Goal: Transaction & Acquisition: Download file/media

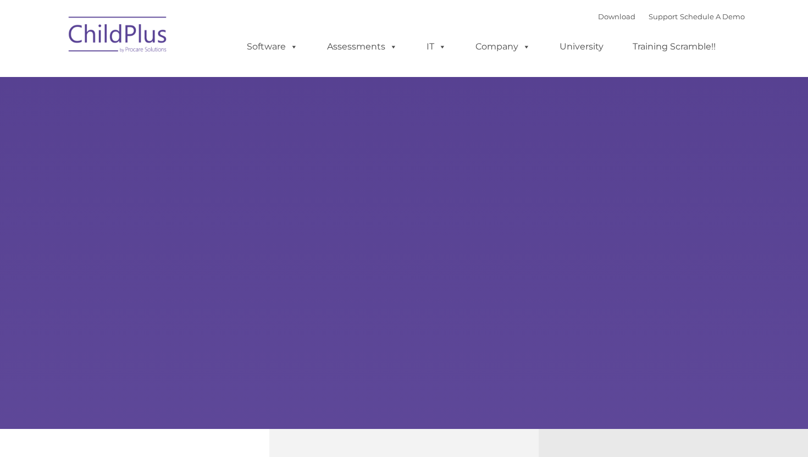
type input ""
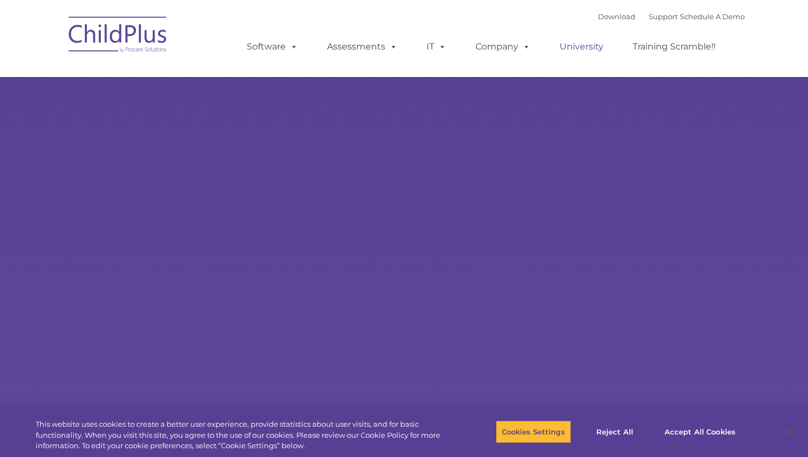
select select "MEDIUM"
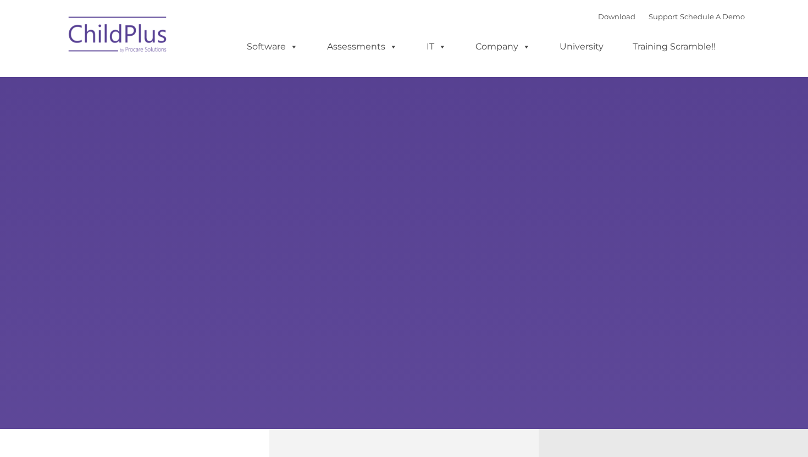
type input ""
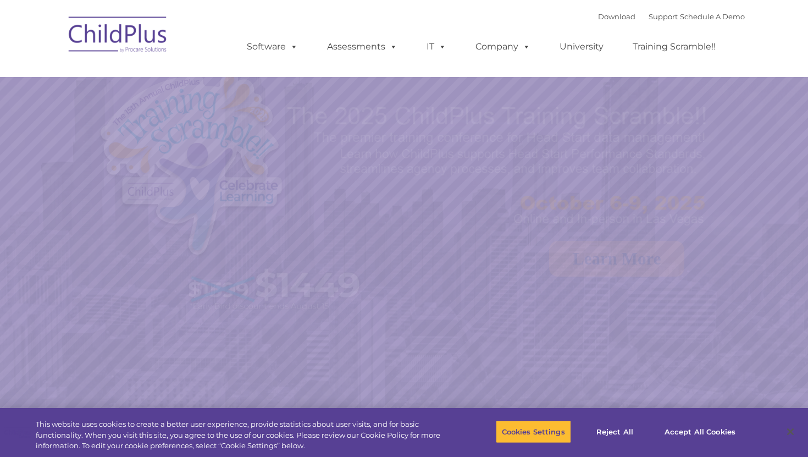
select select "MEDIUM"
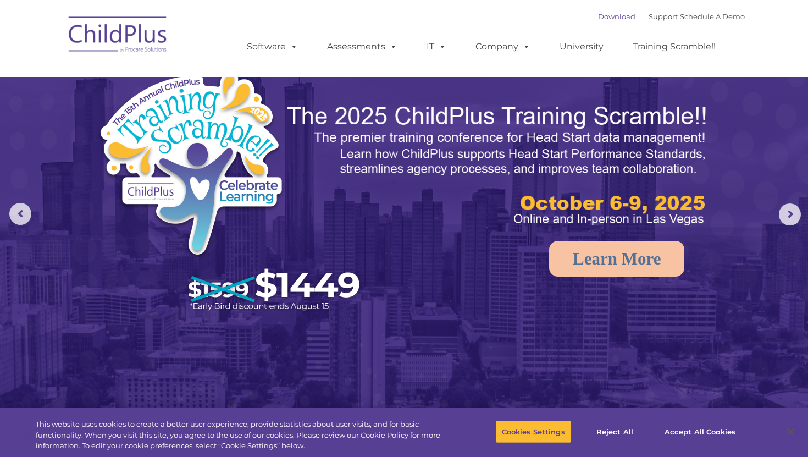
click at [602, 17] on link "Download" at bounding box center [616, 16] width 37 height 9
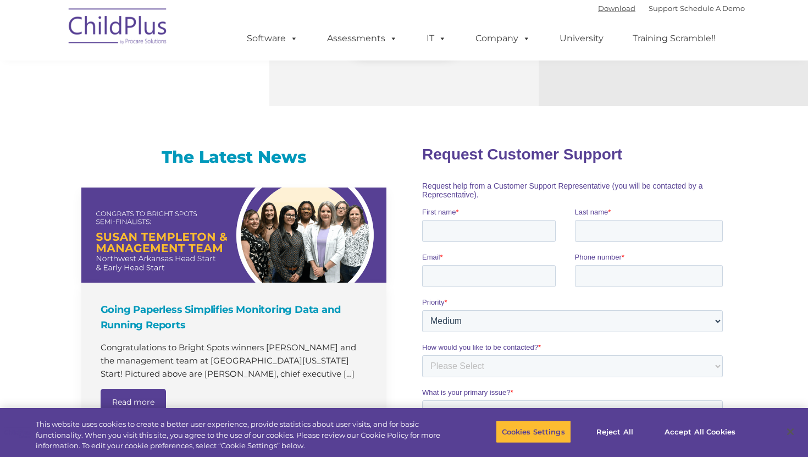
scroll to position [1162, 0]
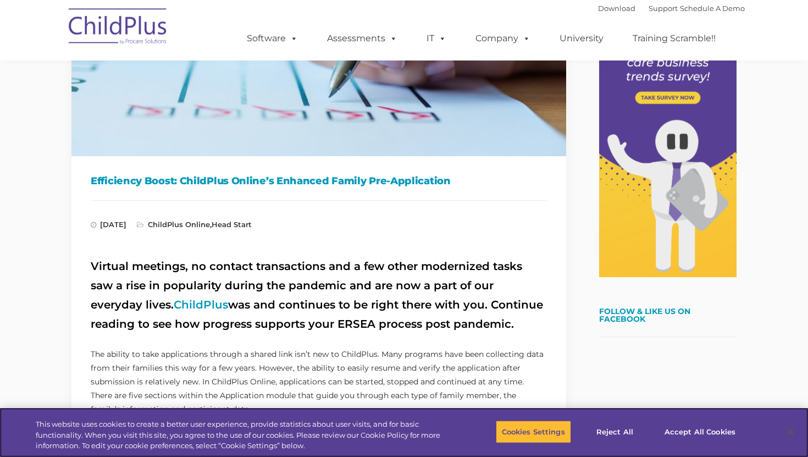
scroll to position [203, 0]
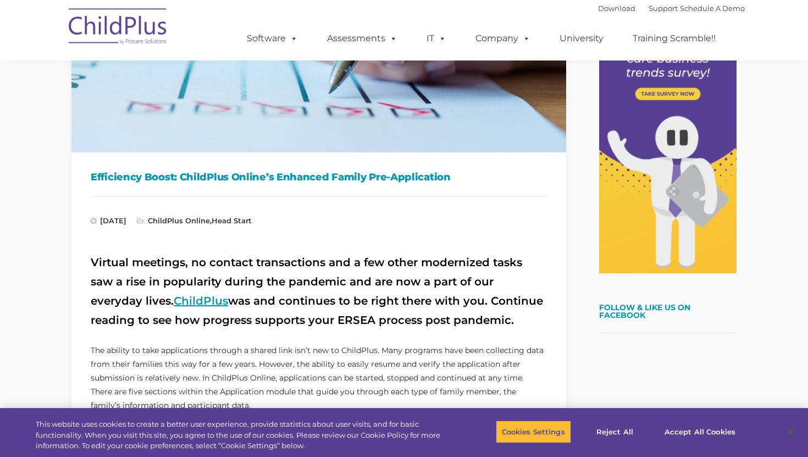
click at [174, 303] on link "ChildPlus" at bounding box center [201, 300] width 54 height 13
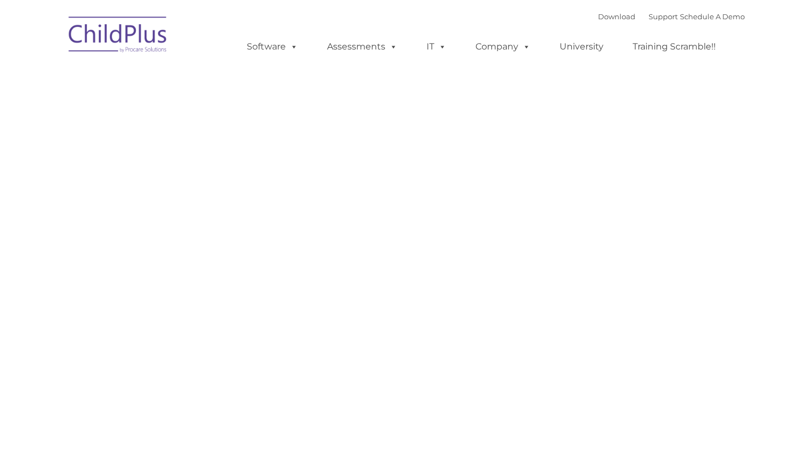
type input ""
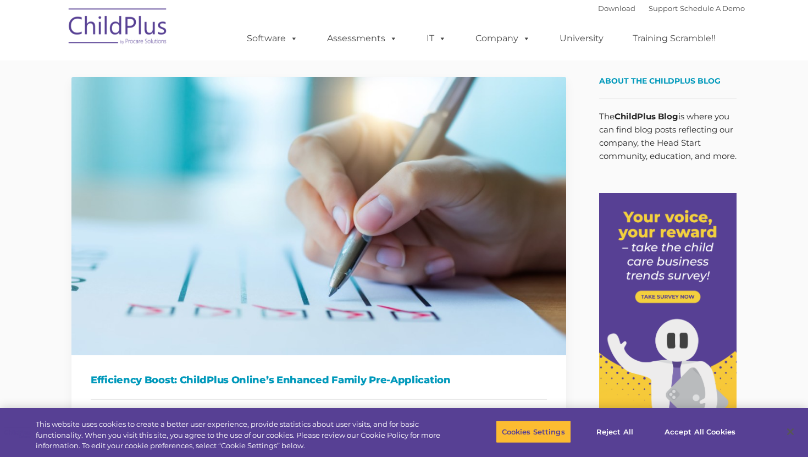
scroll to position [472, 0]
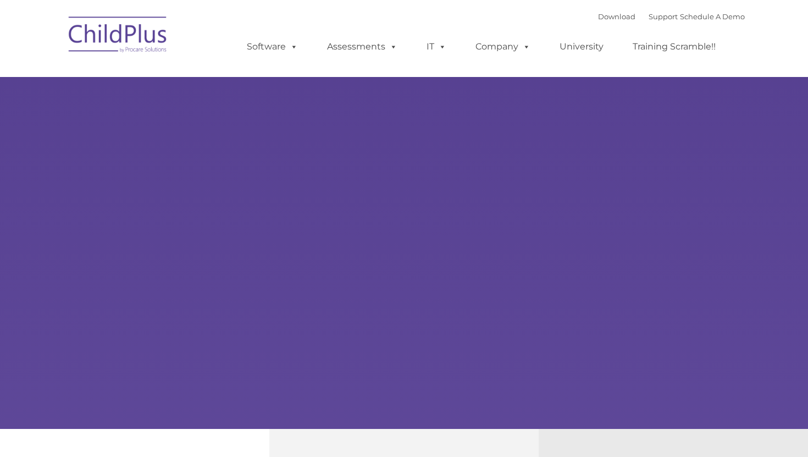
type input ""
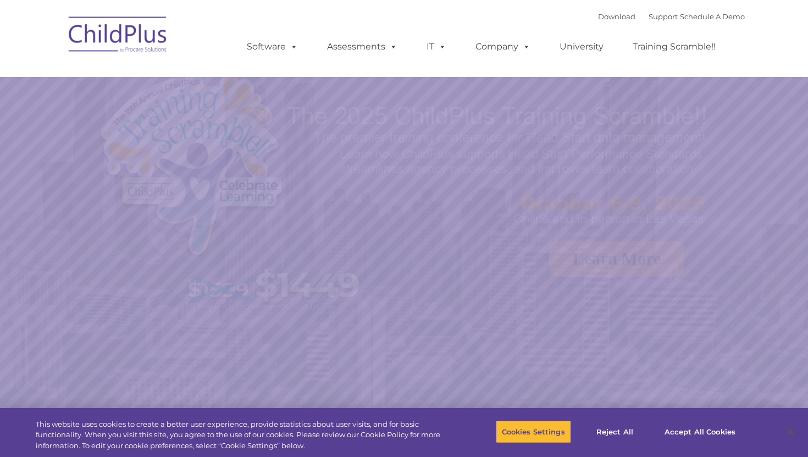
select select "MEDIUM"
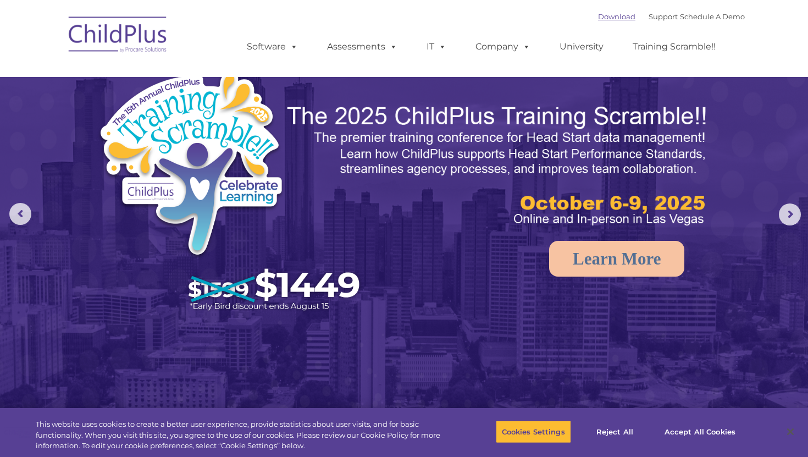
click at [598, 14] on link "Download" at bounding box center [616, 16] width 37 height 9
